Goal: Task Accomplishment & Management: Use online tool/utility

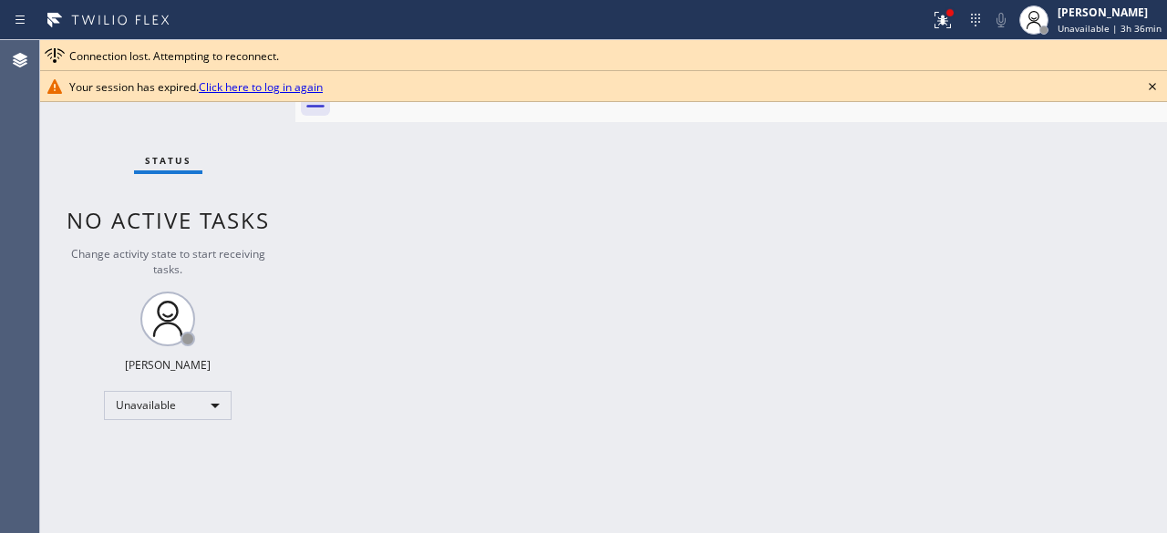
click at [92, 143] on div "Status No active tasks Change activity state to start receiving tasks. Kevin No…" at bounding box center [167, 286] width 255 height 493
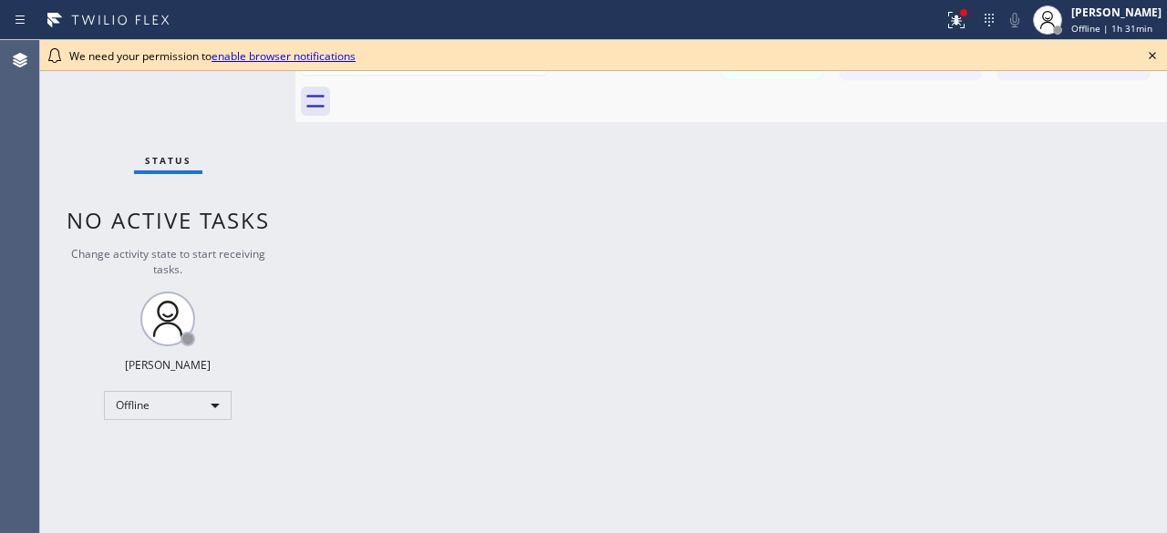
click at [1159, 57] on icon at bounding box center [1152, 56] width 22 height 22
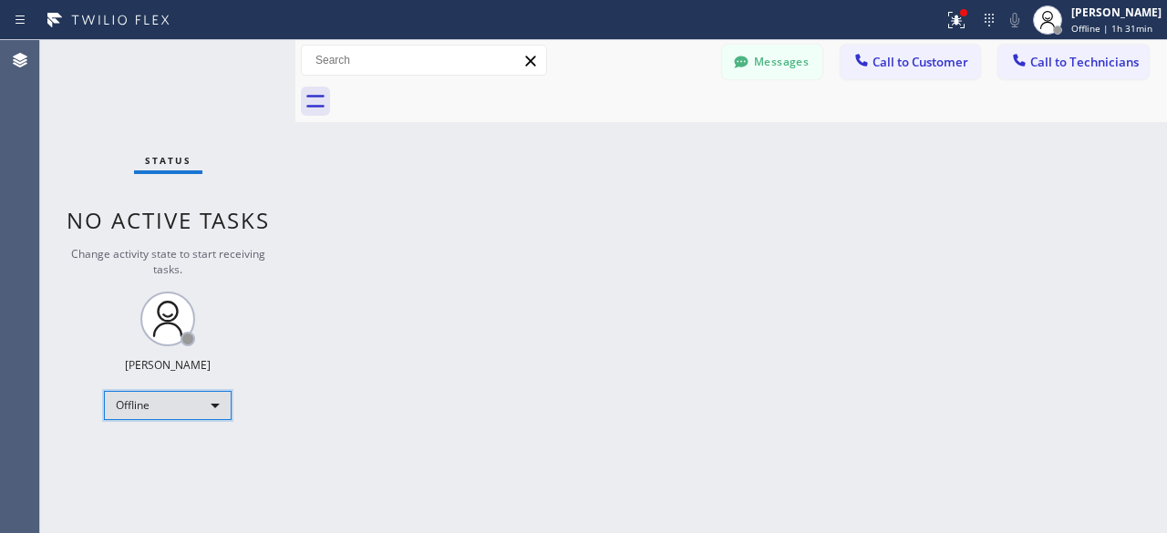
click at [215, 398] on div "Offline" at bounding box center [168, 405] width 128 height 29
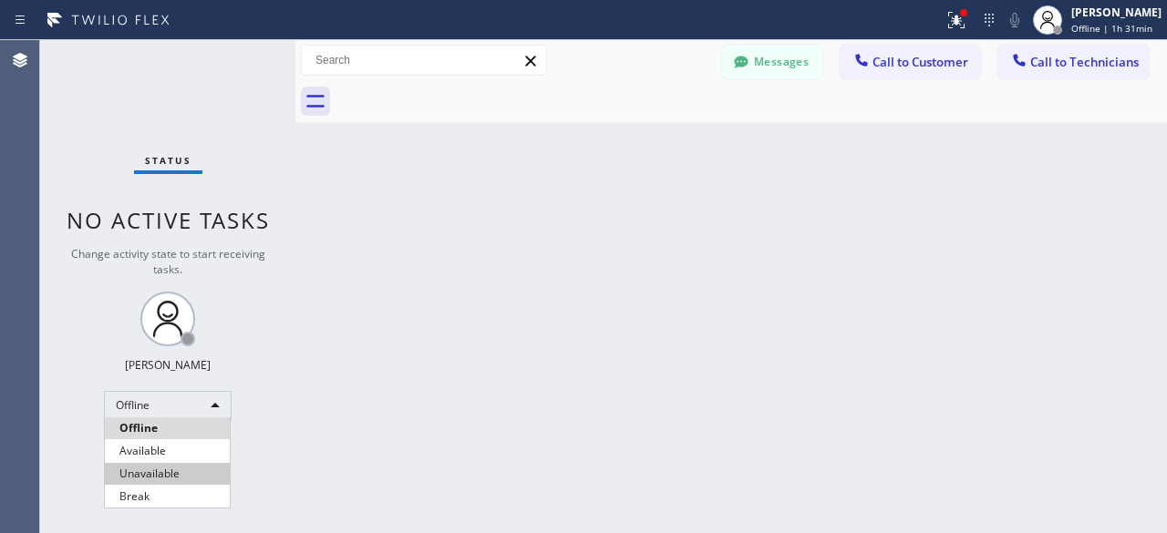
click at [162, 466] on li "Unavailable" at bounding box center [167, 474] width 125 height 22
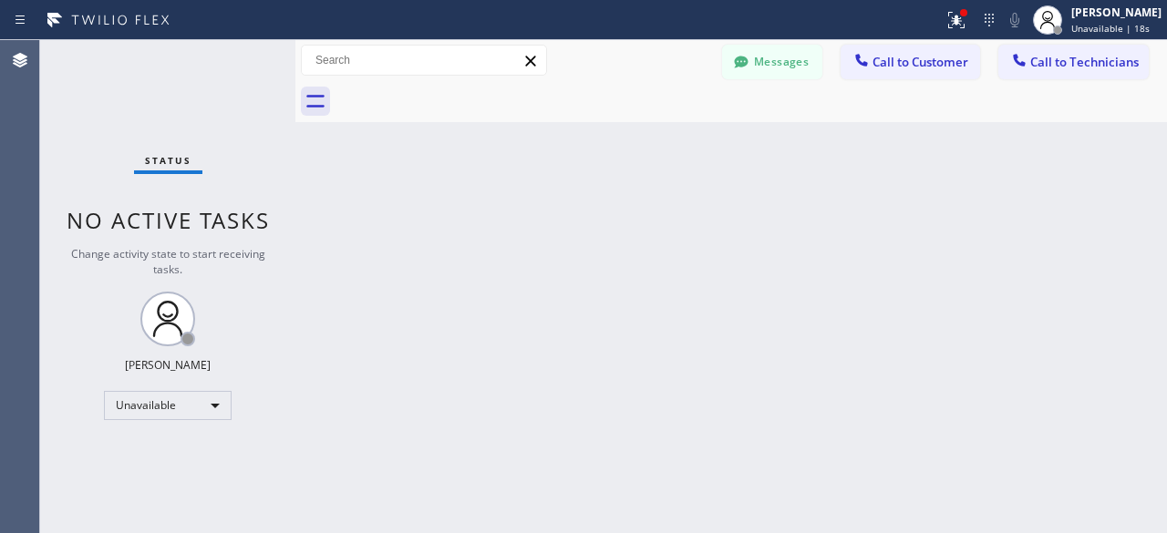
click at [53, 120] on div "Status No active tasks Change activity state to start receiving tasks. [PERSON_…" at bounding box center [167, 286] width 255 height 493
